Goal: Task Accomplishment & Management: Use online tool/utility

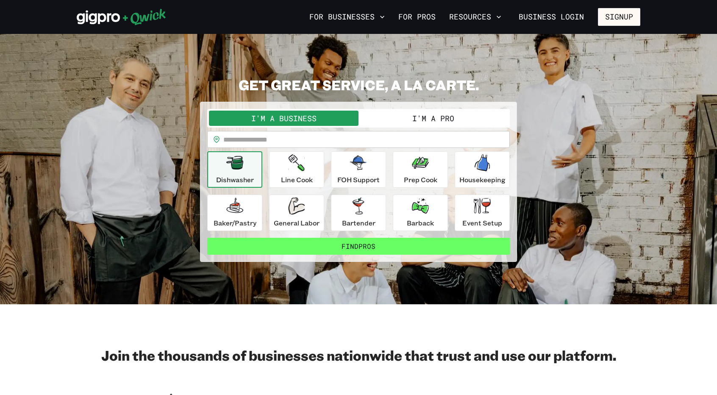
click at [359, 244] on button "Find Pros" at bounding box center [358, 246] width 303 height 17
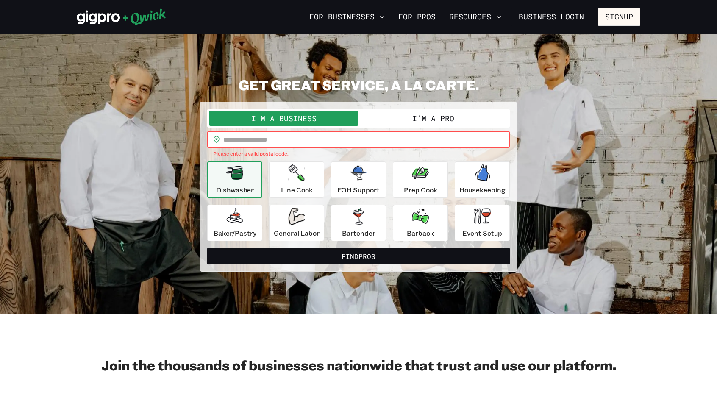
click at [308, 131] on input "text" at bounding box center [366, 139] width 286 height 17
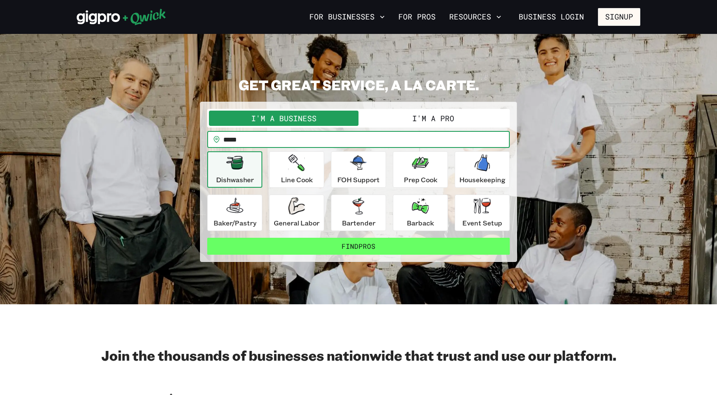
type input "*****"
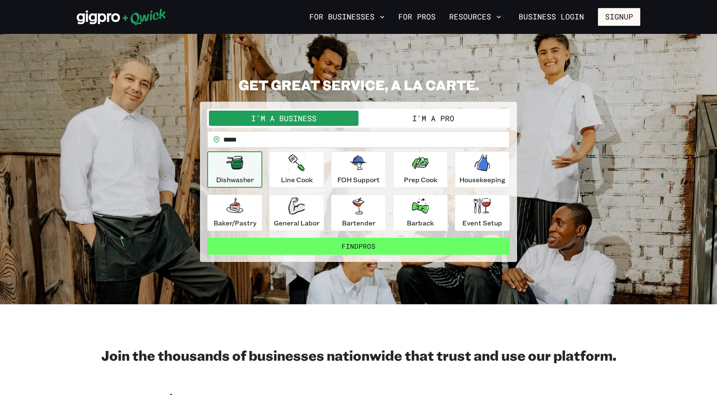
click at [366, 248] on button "Find Pros" at bounding box center [358, 246] width 303 height 17
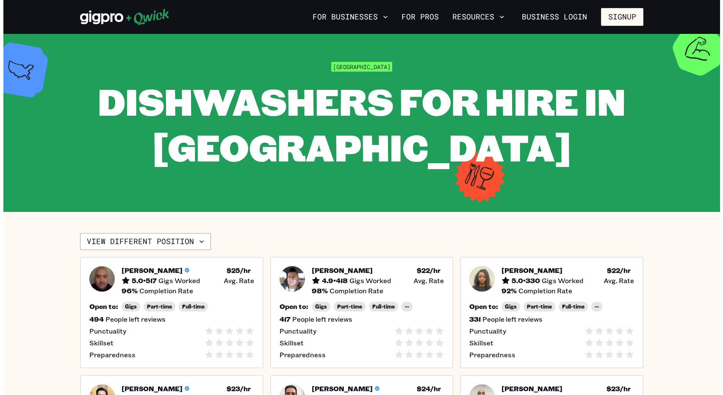
scroll to position [127, 0]
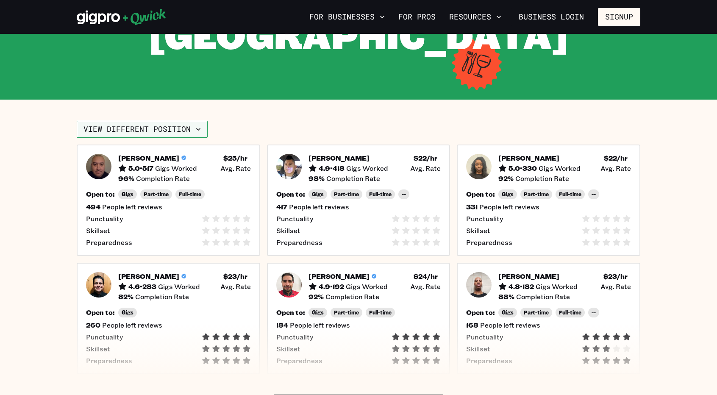
click at [156, 130] on button "View different position" at bounding box center [142, 129] width 131 height 17
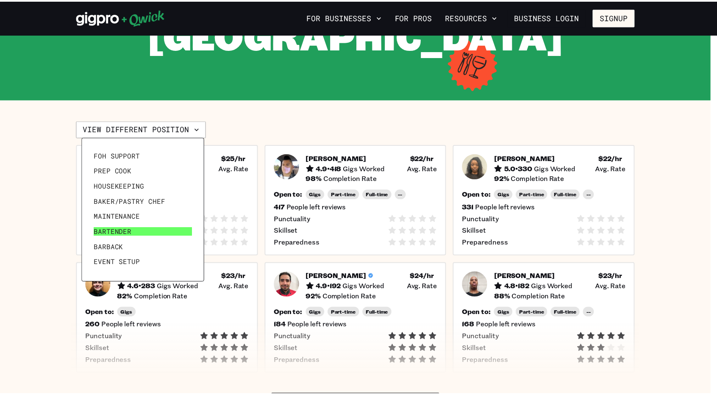
scroll to position [0, 0]
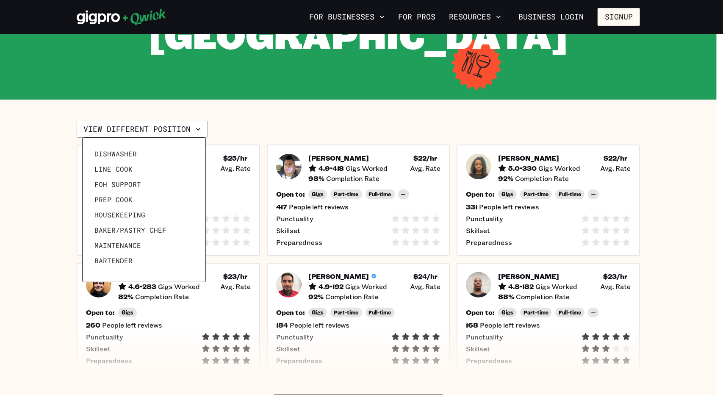
click at [287, 125] on div at bounding box center [361, 197] width 723 height 395
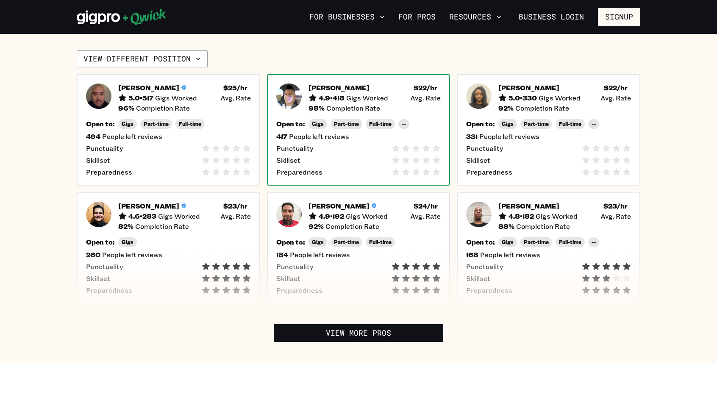
scroll to position [212, 0]
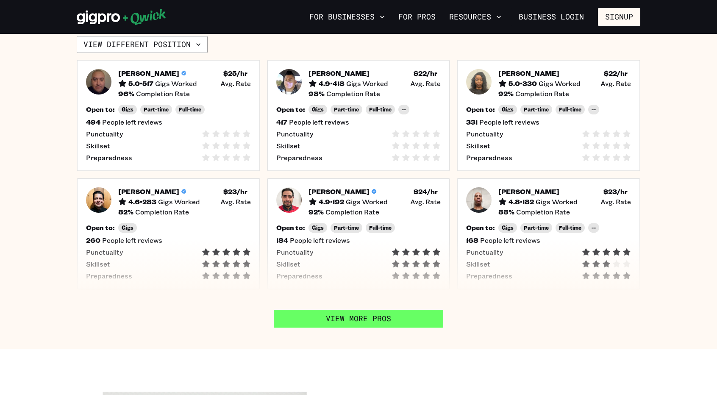
click at [410, 321] on link "View More Pros" at bounding box center [358, 319] width 169 height 18
